Goal: Transaction & Acquisition: Purchase product/service

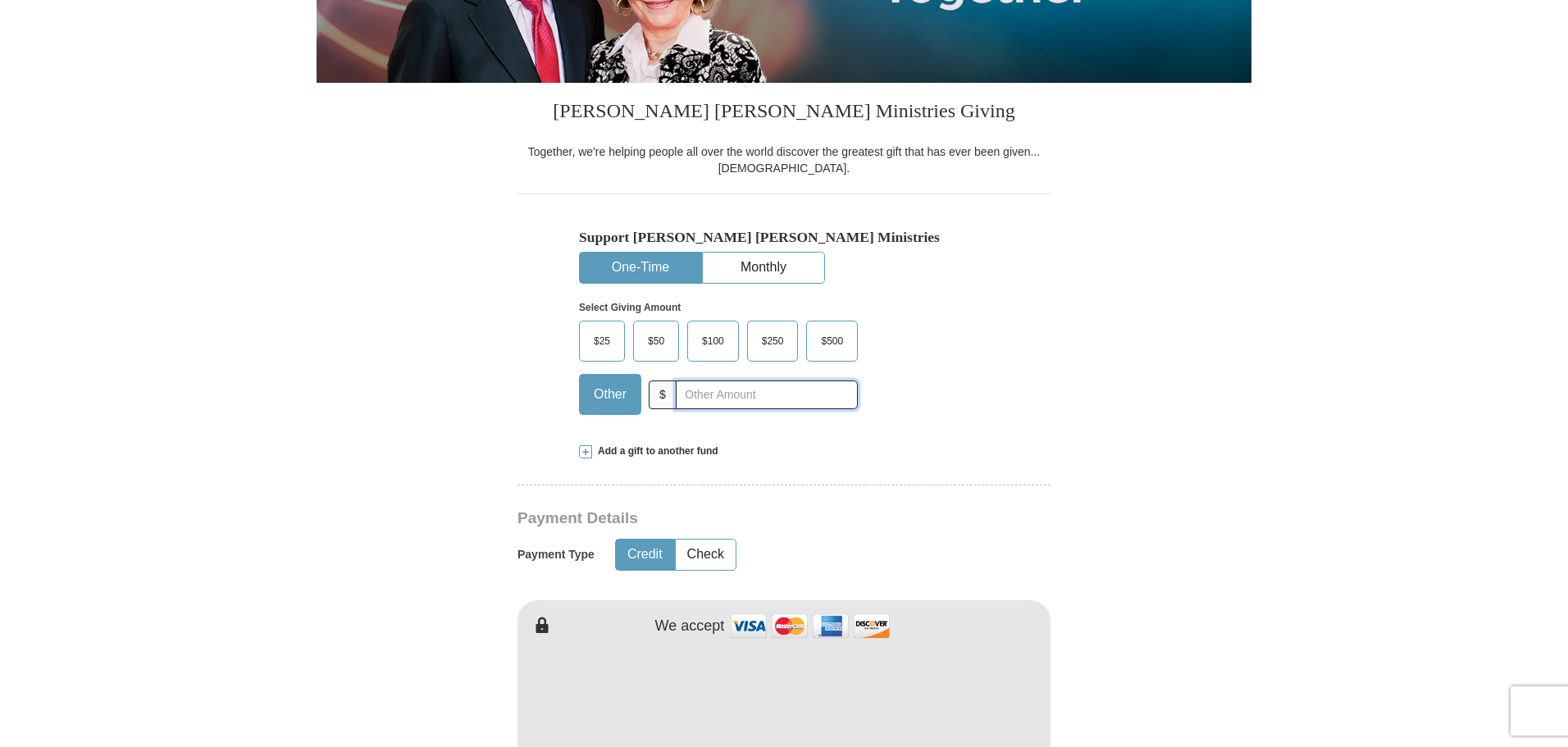
click at [728, 404] on input "text" at bounding box center [766, 395] width 182 height 29
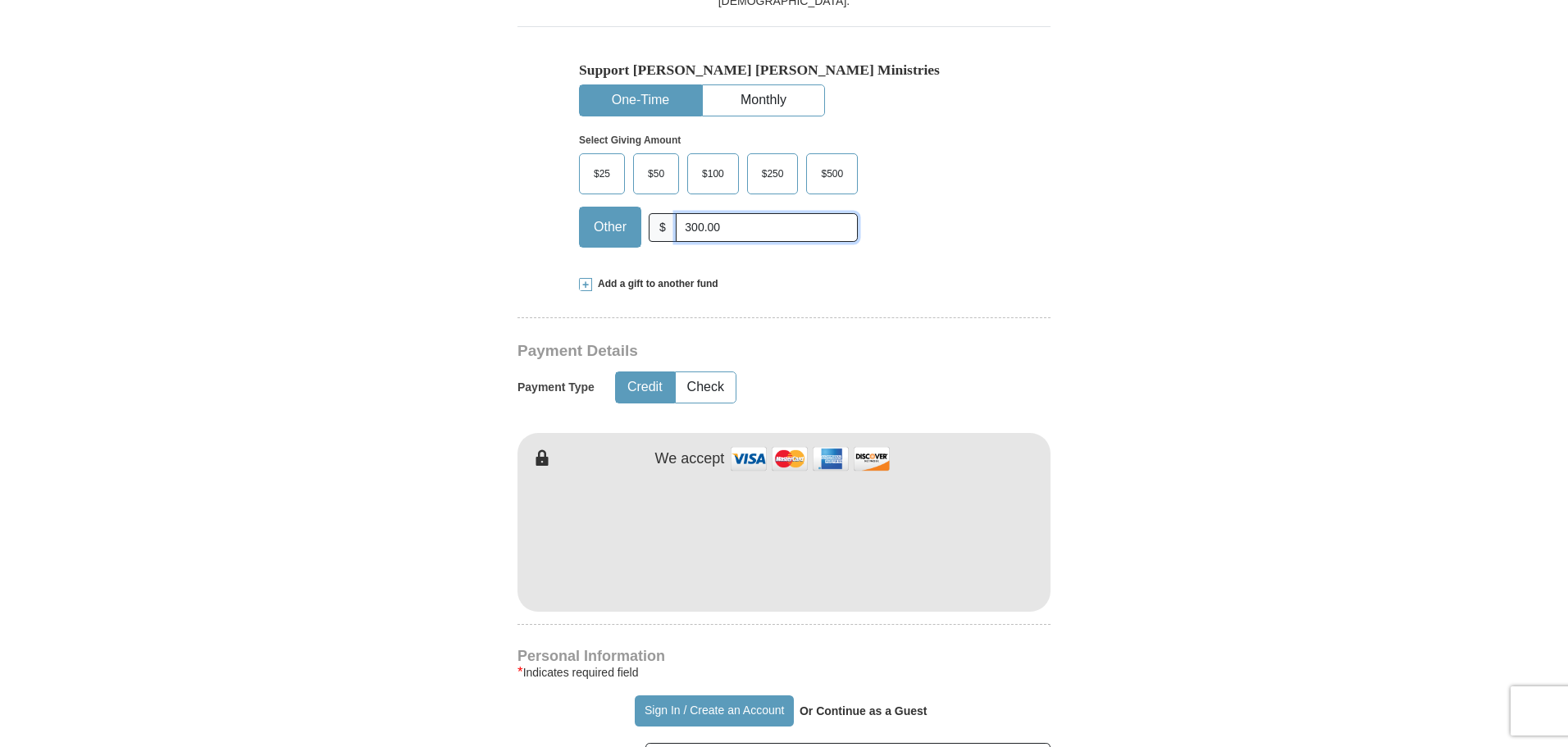
scroll to position [574, 0]
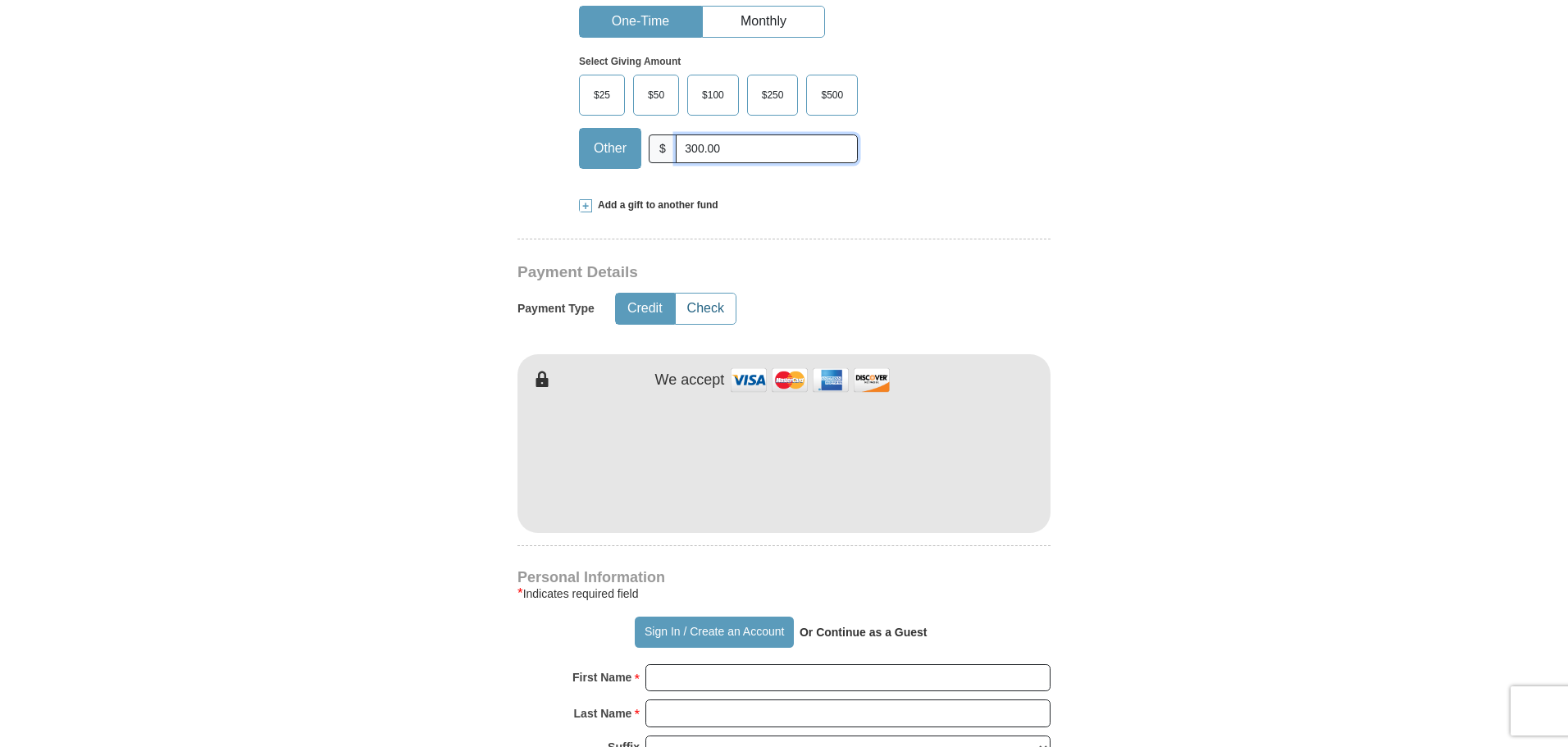
type input "300.00"
click at [704, 309] on button "Check" at bounding box center [706, 309] width 60 height 31
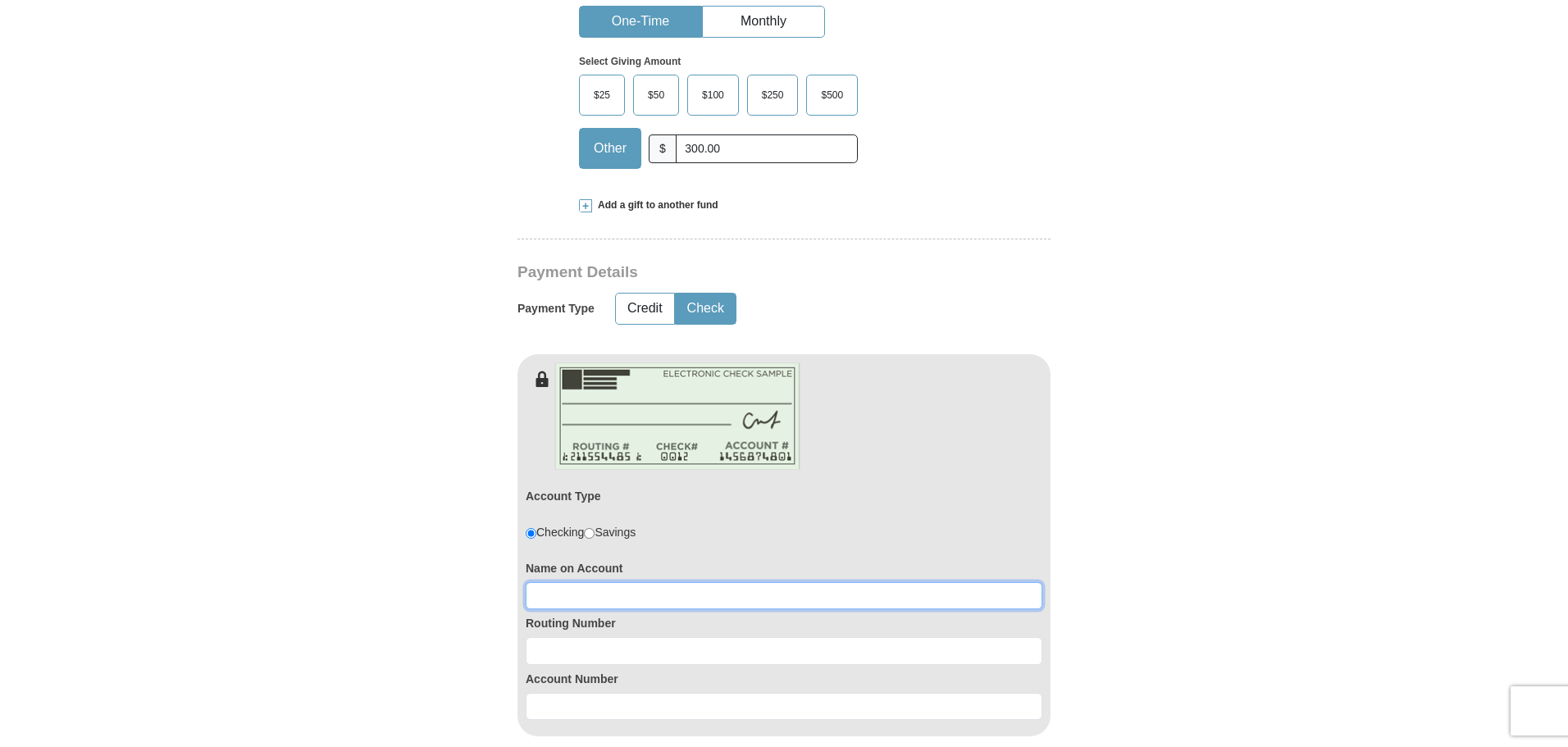
click at [577, 605] on input at bounding box center [784, 596] width 517 height 28
type input "[DEMOGRAPHIC_DATA]"
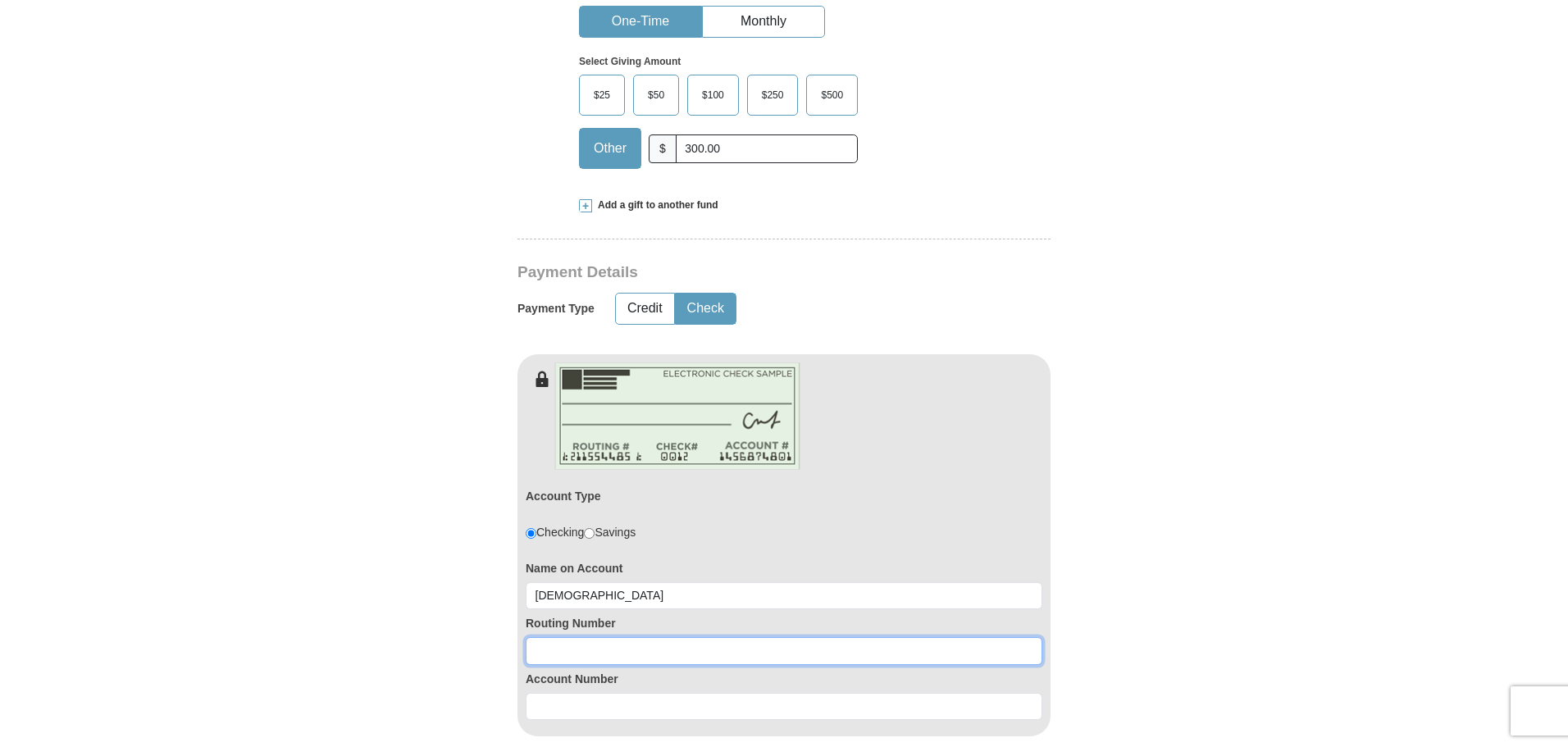
click at [541, 646] on input at bounding box center [784, 651] width 517 height 28
type input "113120291"
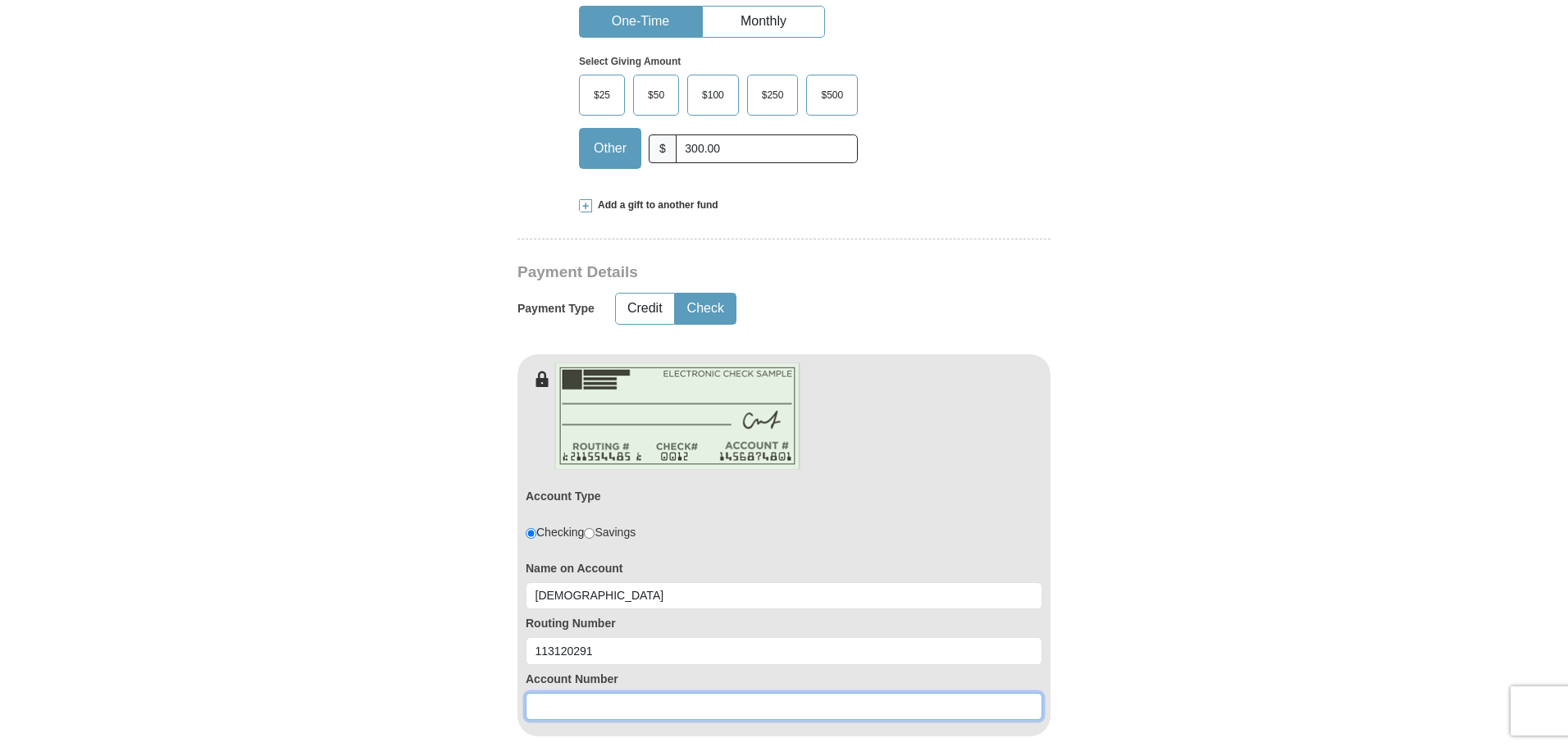
click at [549, 709] on input at bounding box center [784, 707] width 517 height 28
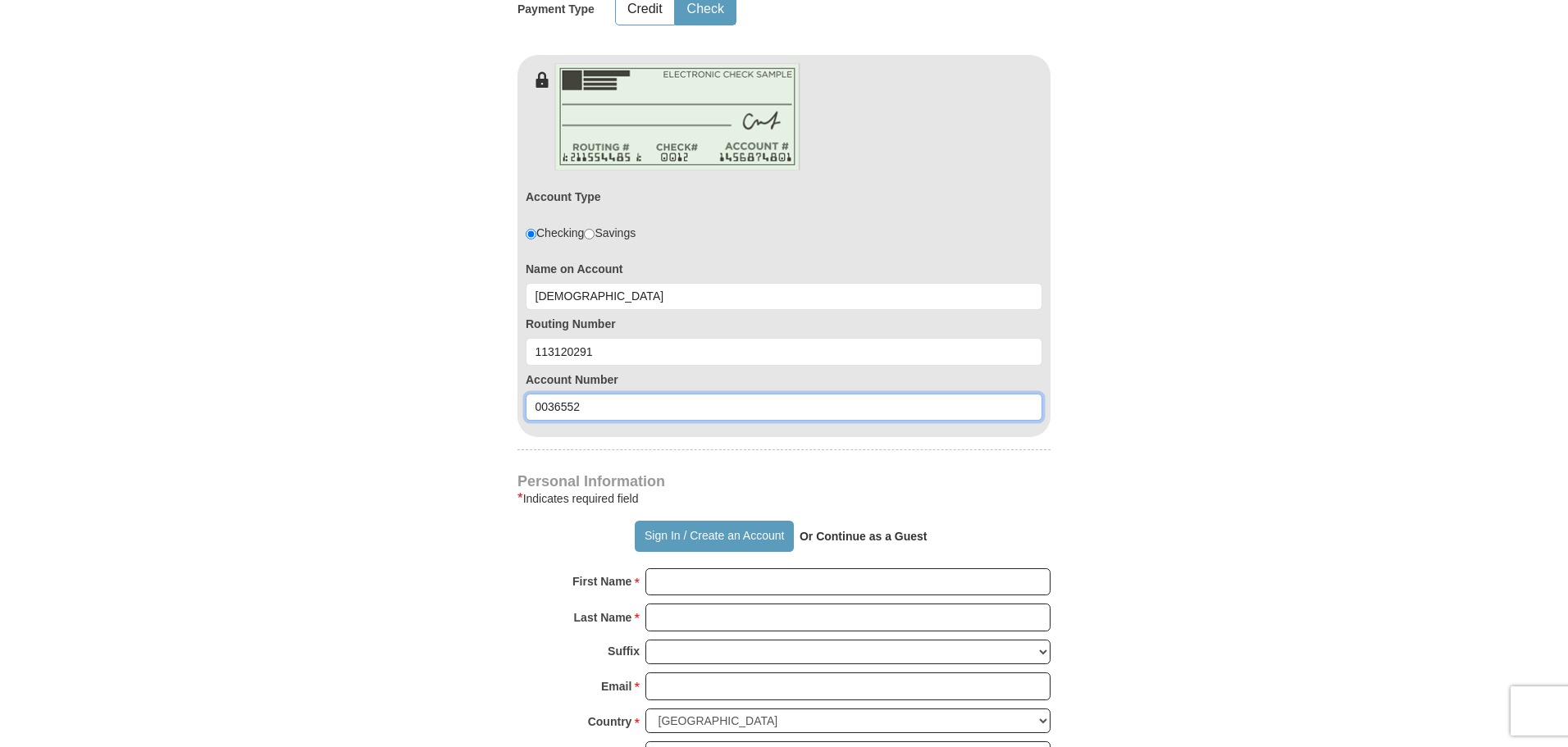
scroll to position [903, 0]
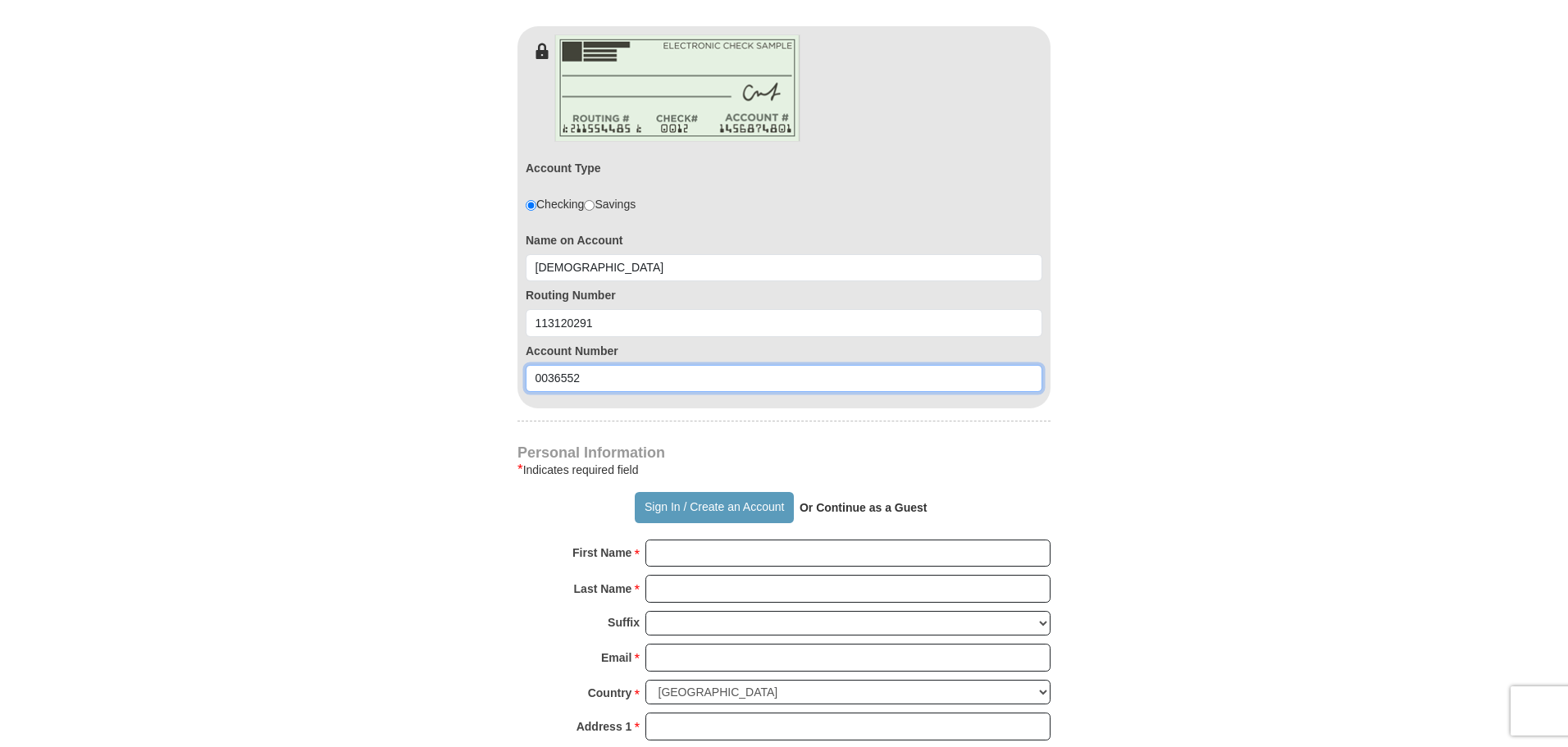
type input "0036552"
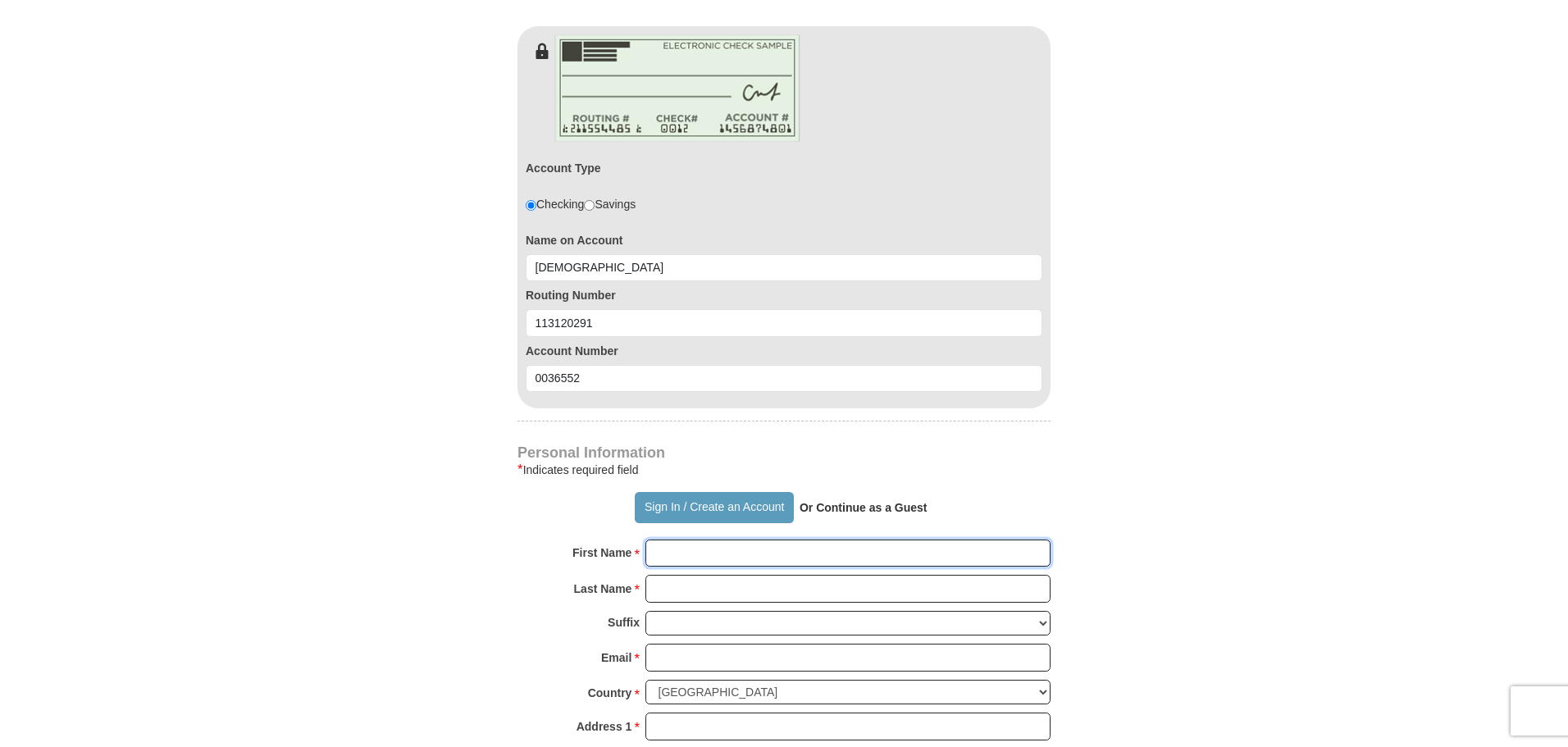
click at [659, 548] on input "First Name *" at bounding box center [848, 554] width 405 height 28
type input "celebration [DEMOGRAPHIC_DATA]"
type input "[PERSON_NAME]"
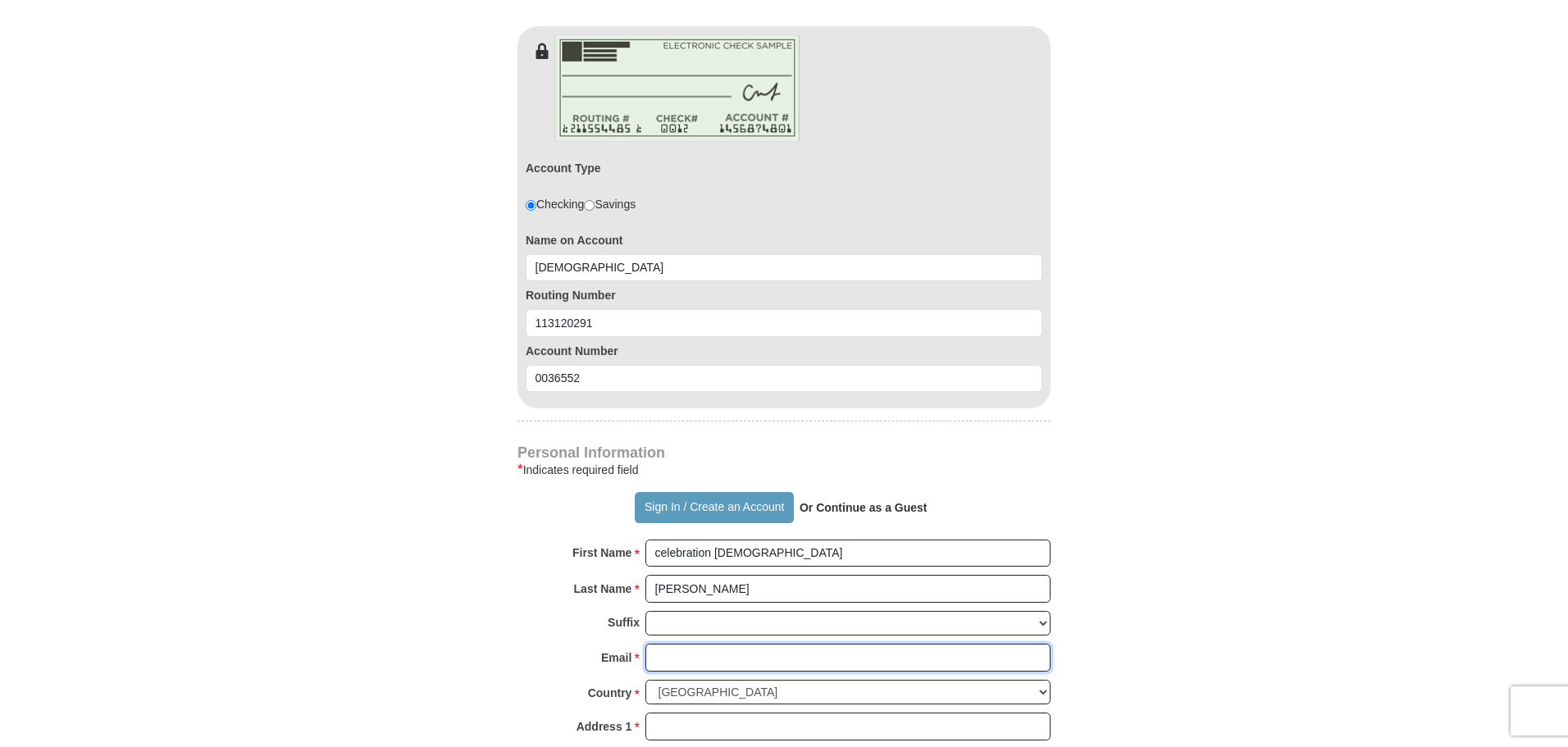
type input "[EMAIL_ADDRESS][DOMAIN_NAME]"
type input "[STREET_ADDRESS][PERSON_NAME]"
type input "[PERSON_NAME]"
select select "[GEOGRAPHIC_DATA]"
type input "77365"
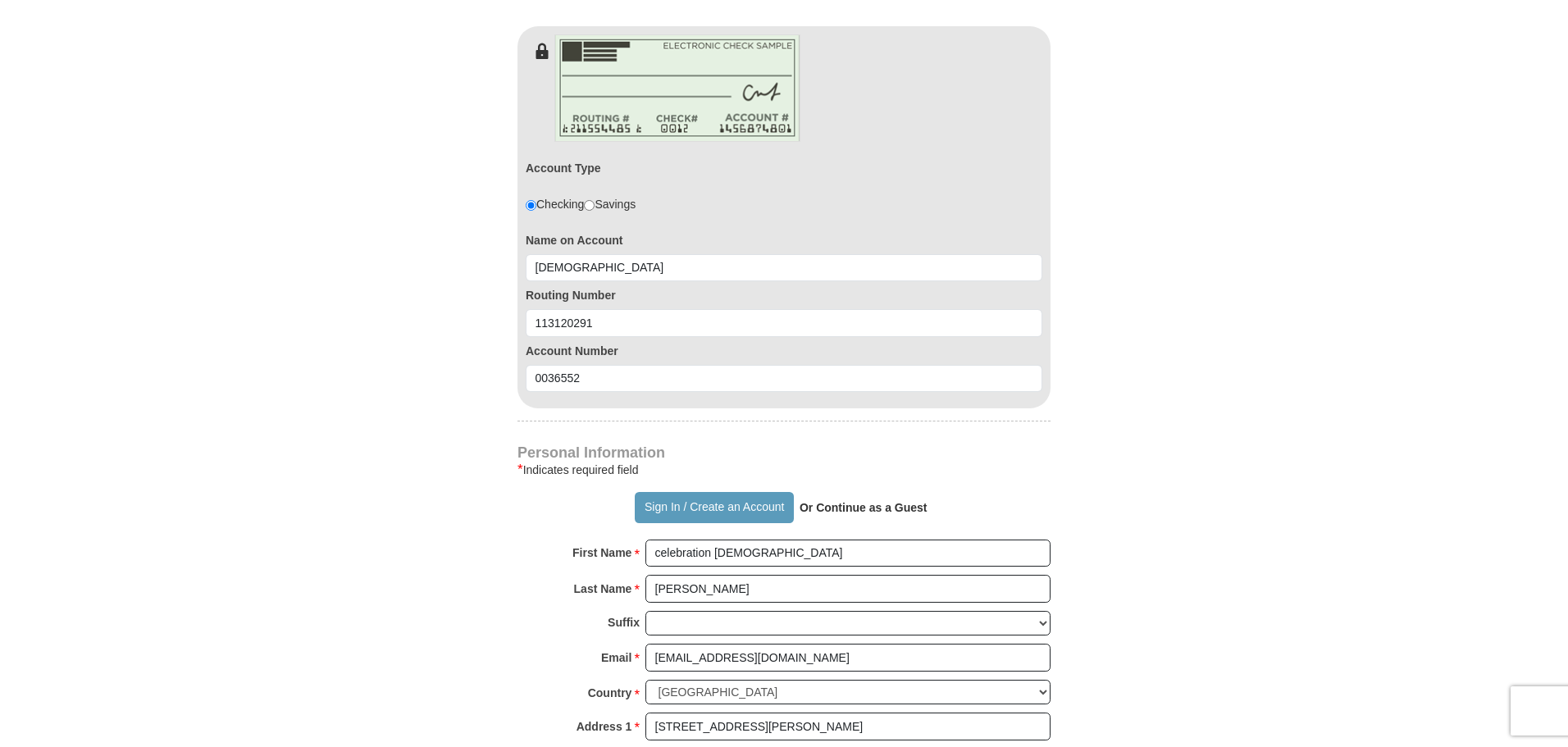
type input "8328674562"
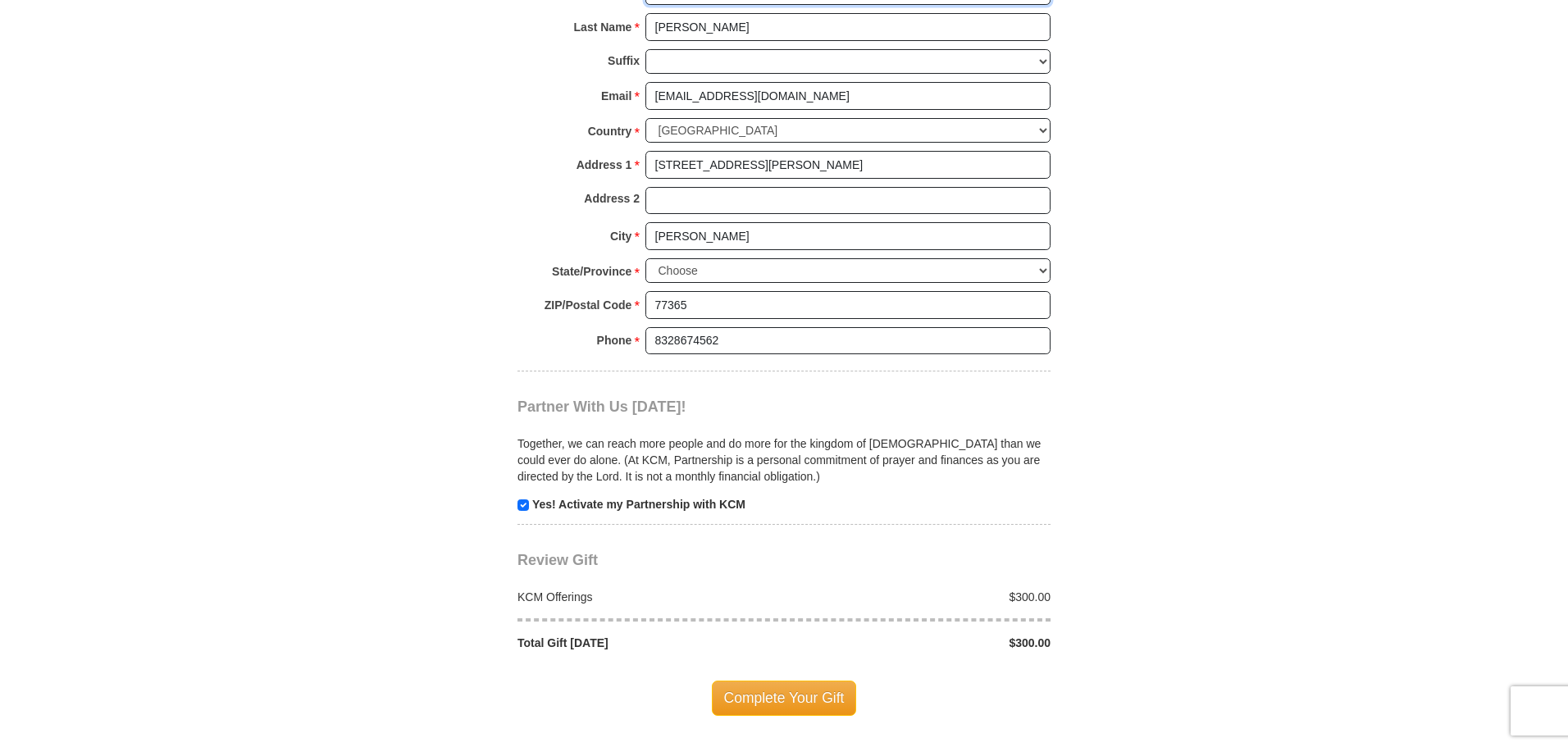
scroll to position [1641, 0]
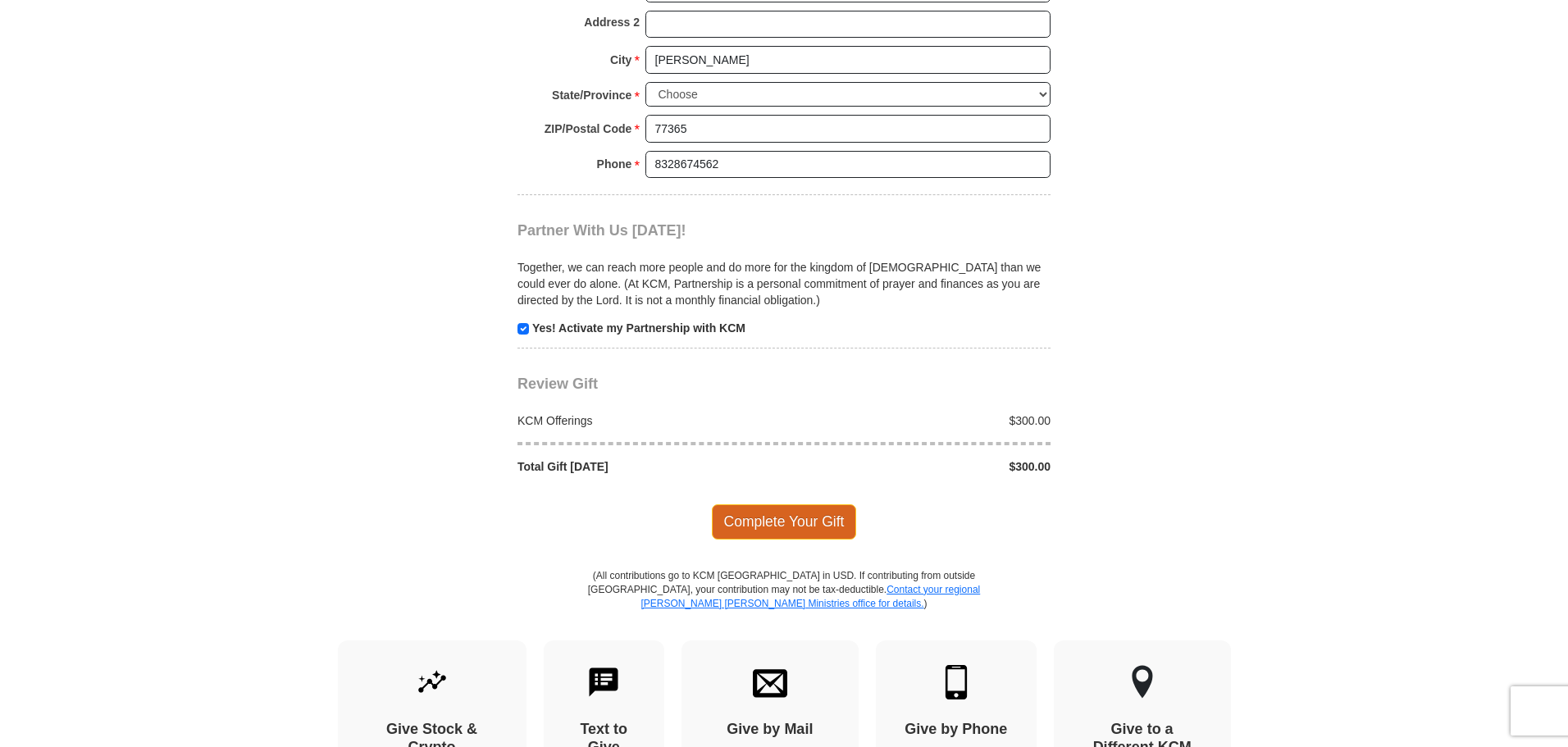
click at [774, 531] on span "Complete Your Gift" at bounding box center [784, 521] width 145 height 34
